Goal: Contribute content: Contribute content

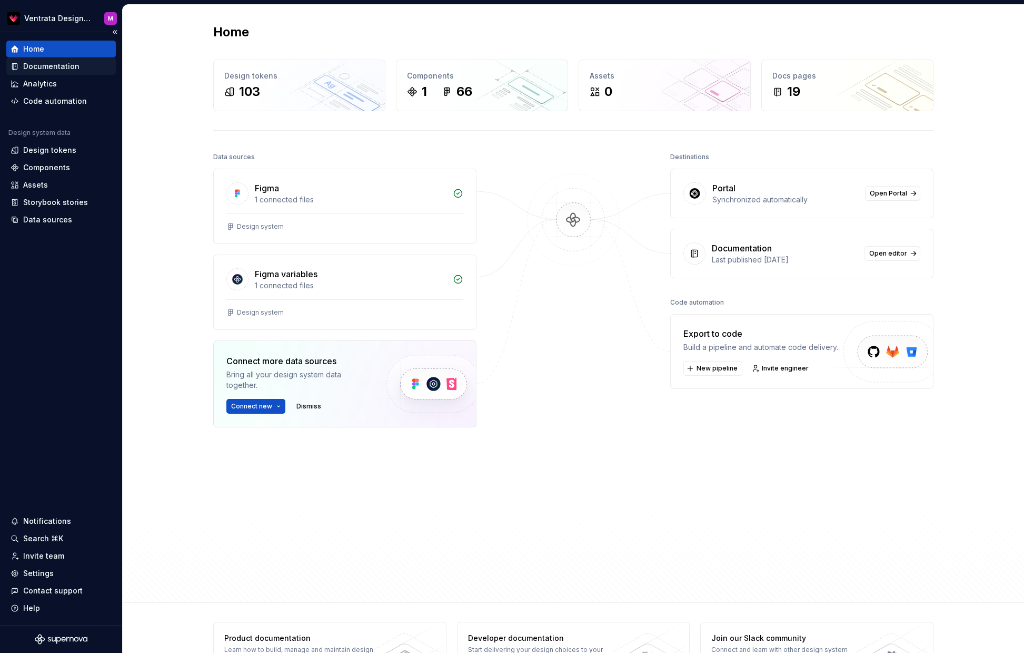
click at [68, 65] on div "Documentation" at bounding box center [51, 66] width 56 height 11
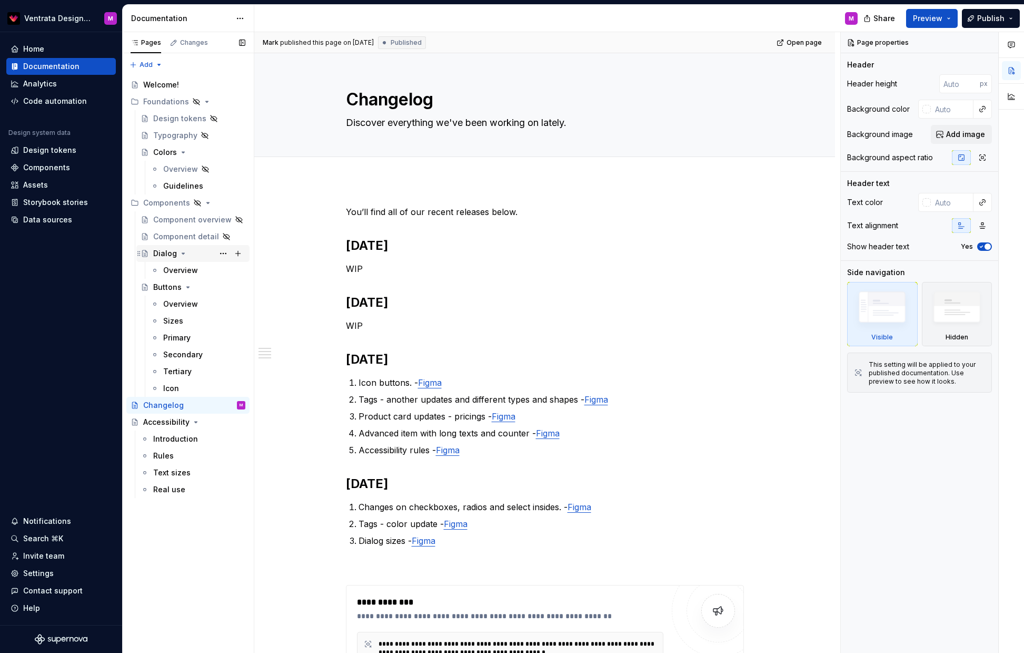
click at [162, 251] on div "Dialog" at bounding box center [165, 253] width 24 height 11
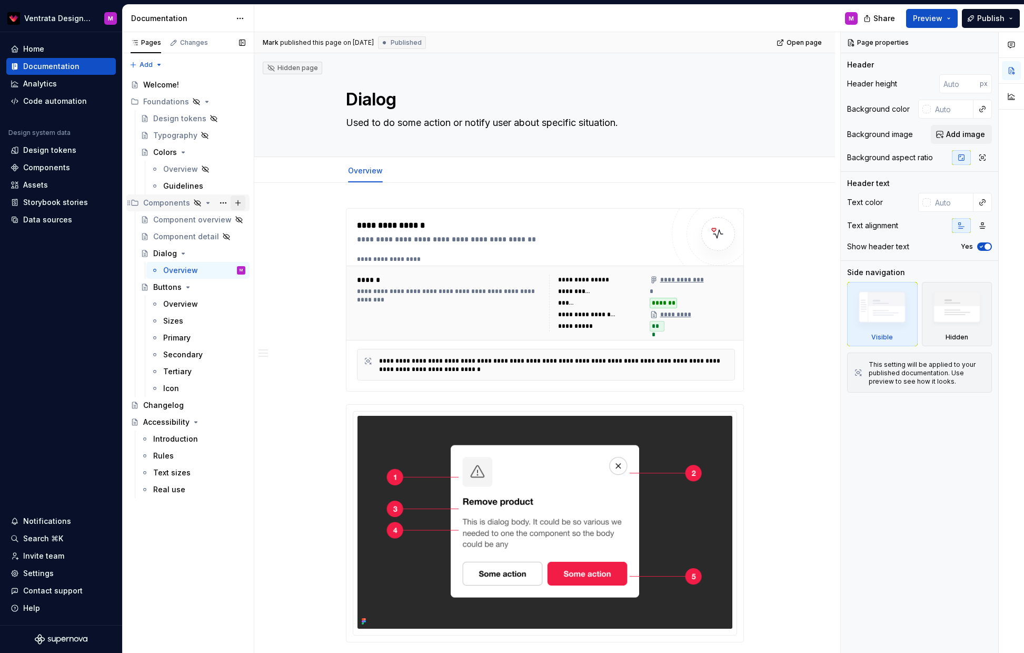
click at [240, 204] on button "Page tree" at bounding box center [238, 202] width 15 height 15
type textarea "*"
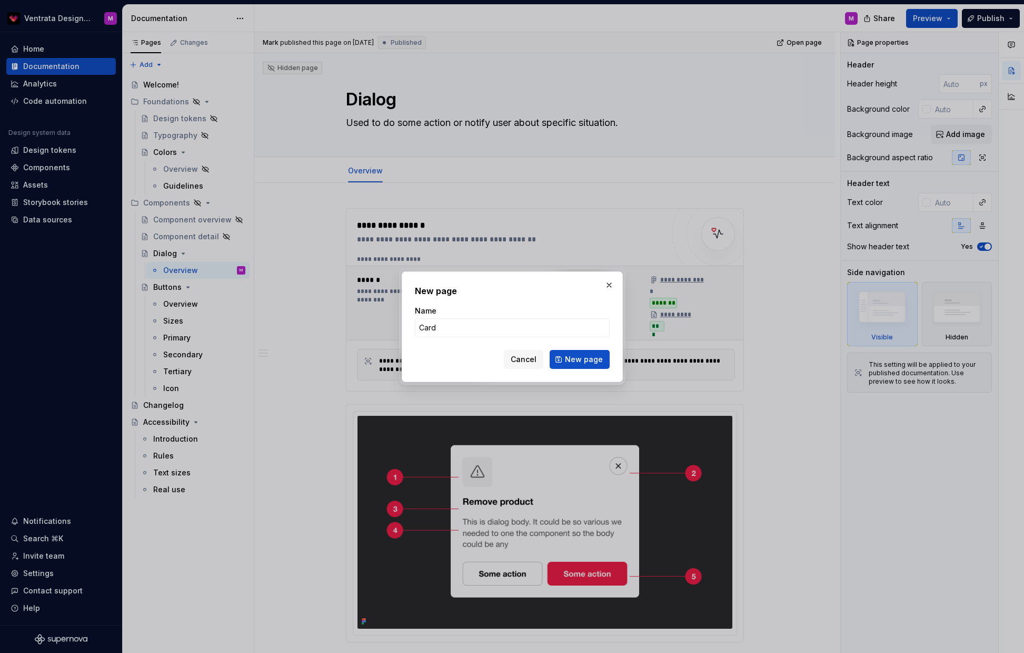
type input "Cards"
click at [580, 359] on button "New page" at bounding box center [580, 359] width 60 height 19
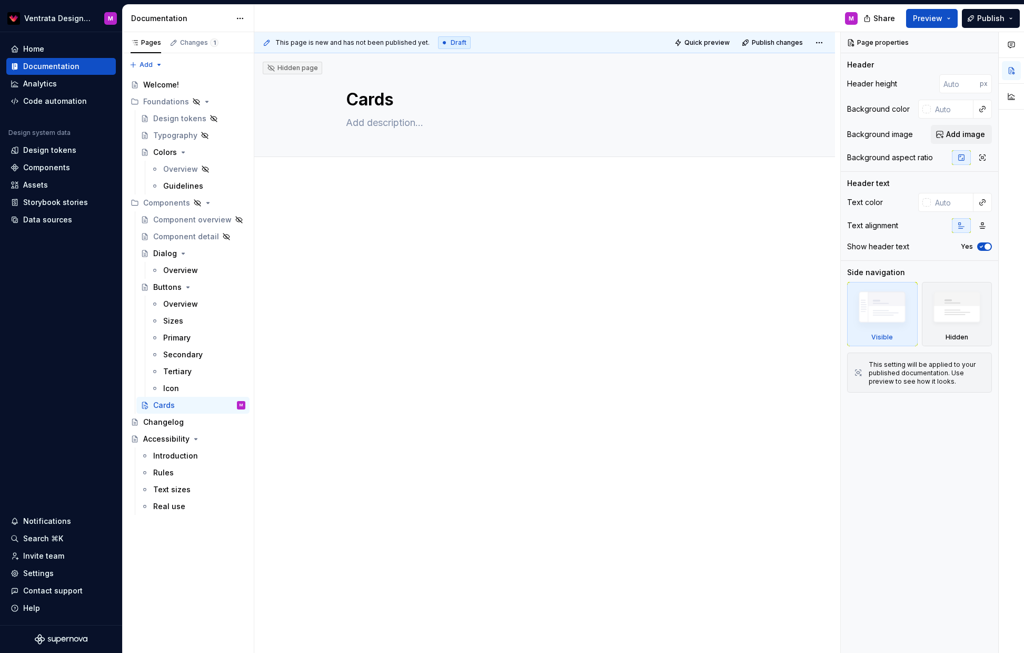
type textarea "*"
click at [376, 171] on span "Add tab" at bounding box center [371, 168] width 25 height 8
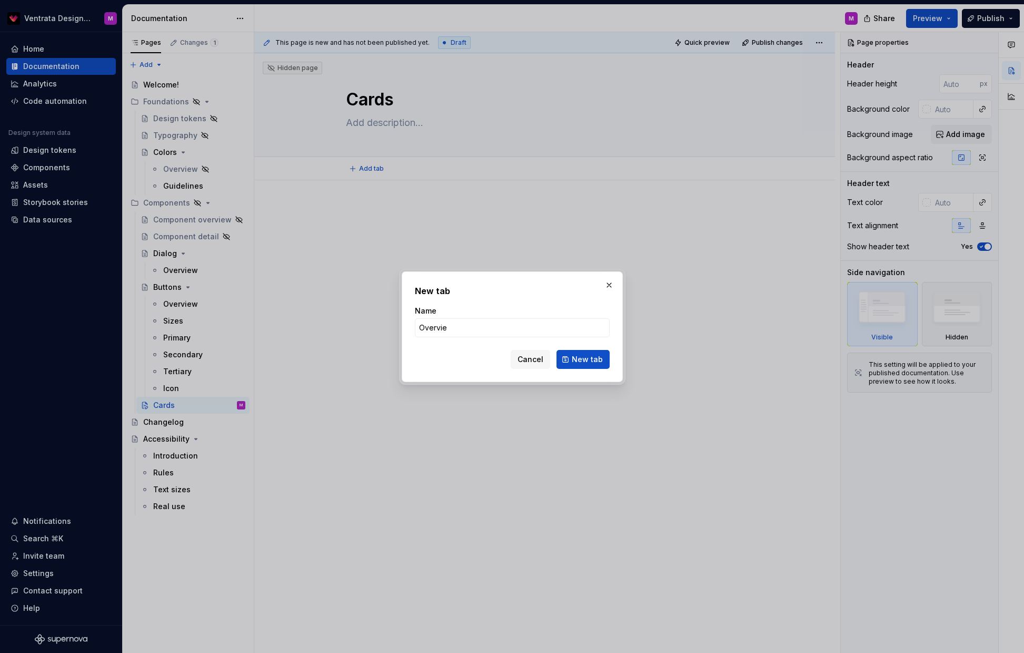
type input "Overview"
click at [584, 359] on button "New tab" at bounding box center [583, 359] width 53 height 19
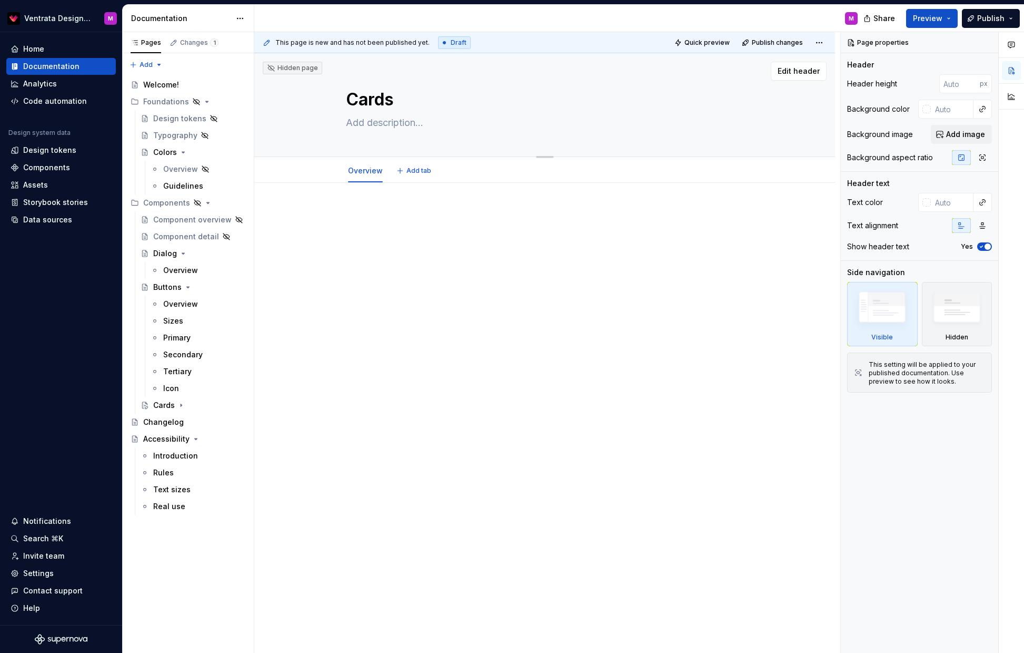
type textarea "*"
click at [419, 171] on span "Add tab" at bounding box center [419, 170] width 25 height 8
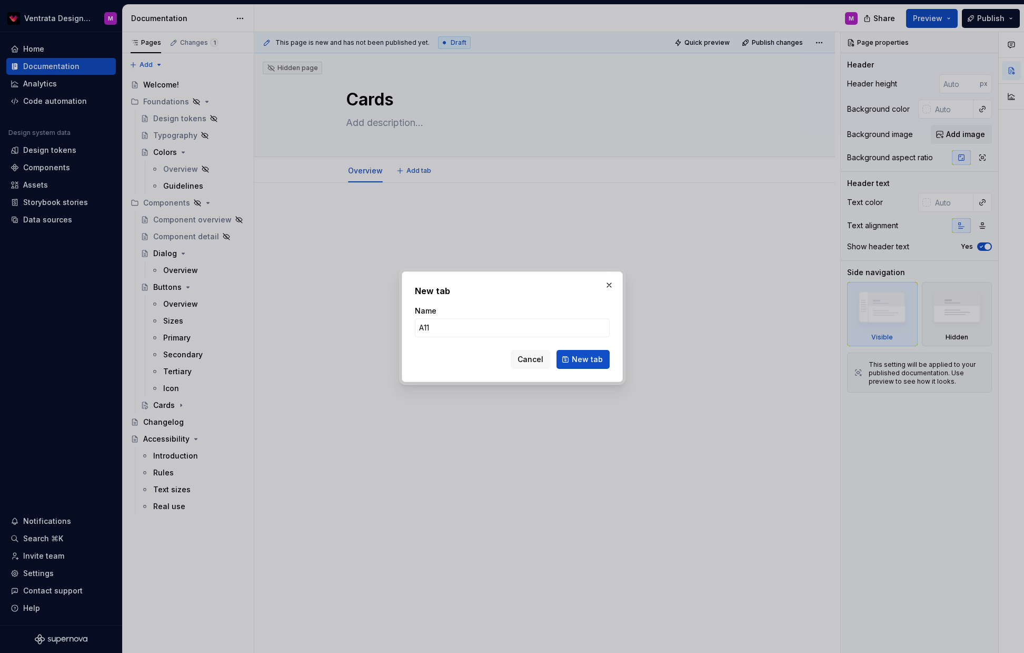
type input "A11Y"
click at [584, 359] on button "New tab" at bounding box center [583, 359] width 53 height 19
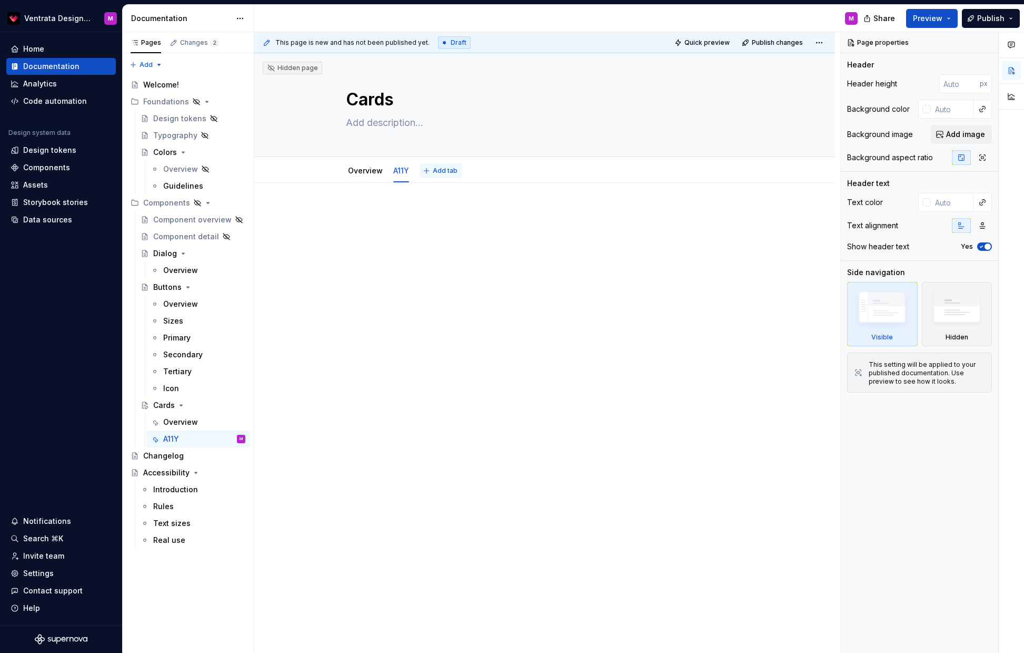
click at [445, 173] on span "Add tab" at bounding box center [445, 170] width 25 height 8
type textarea "*"
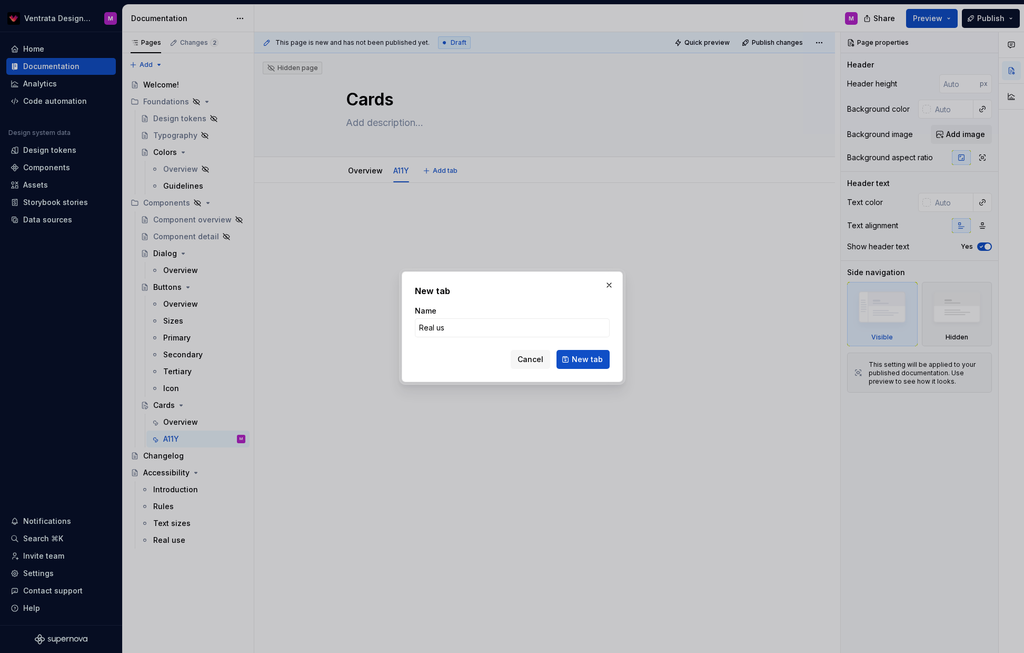
type input "Real use"
click at [584, 359] on button "New tab" at bounding box center [583, 359] width 53 height 19
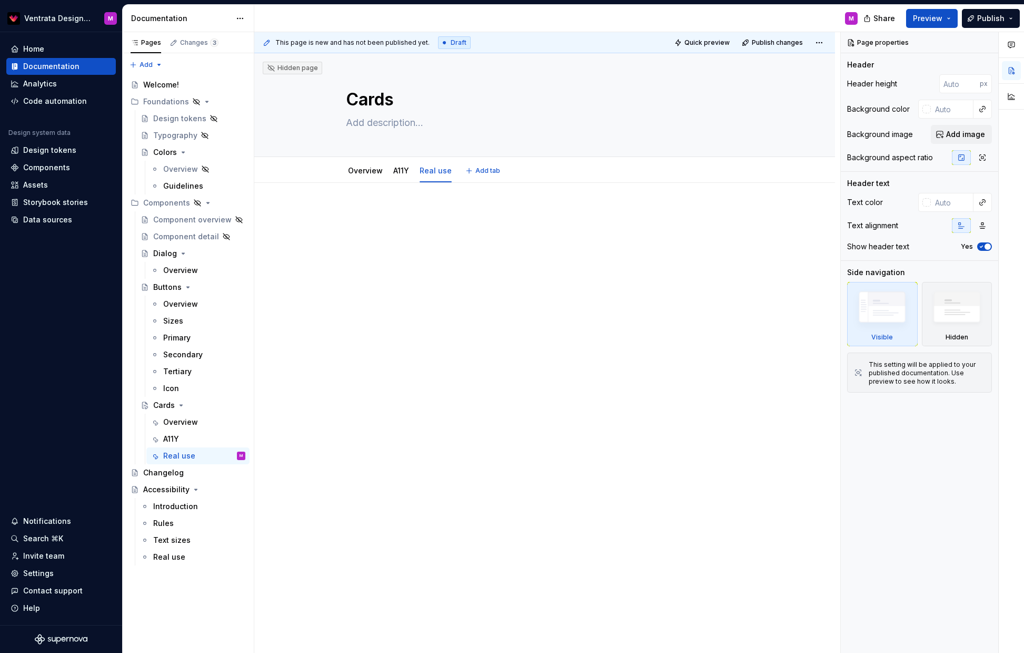
type textarea "*"
